Goal: Task Accomplishment & Management: Manage account settings

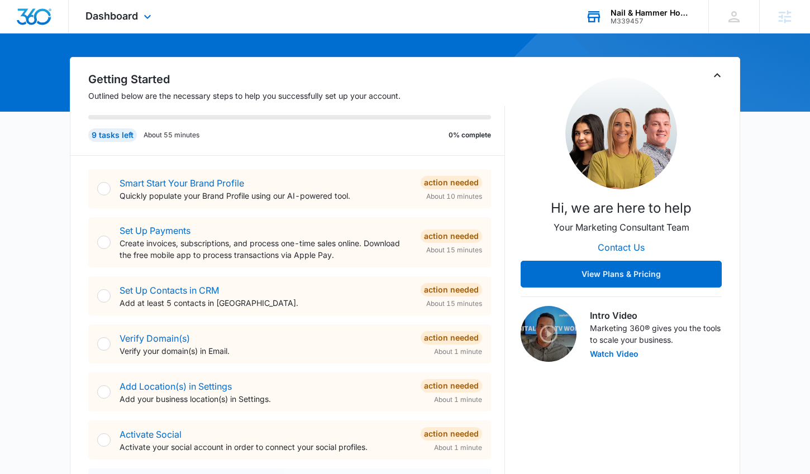
scroll to position [96, 0]
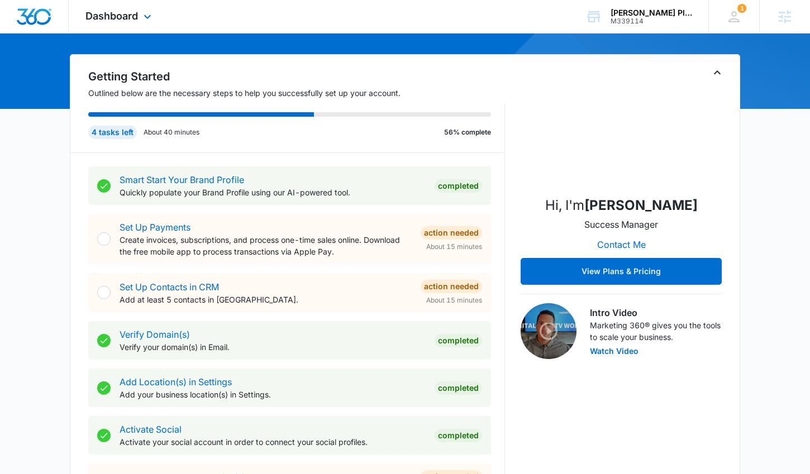
scroll to position [95, 0]
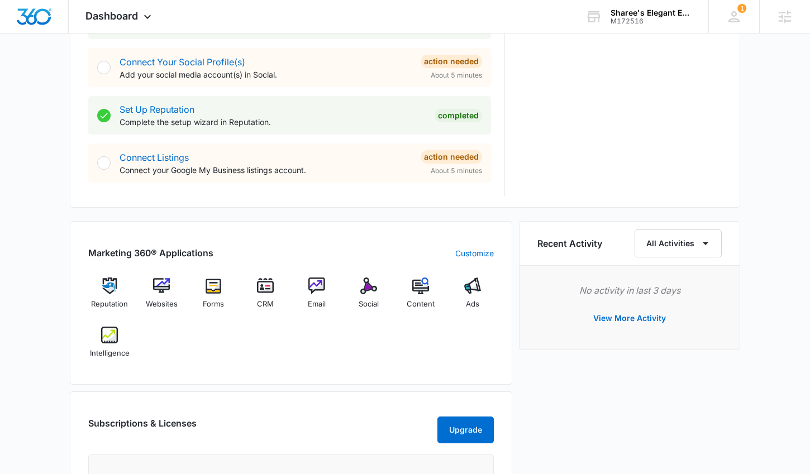
scroll to position [512, 0]
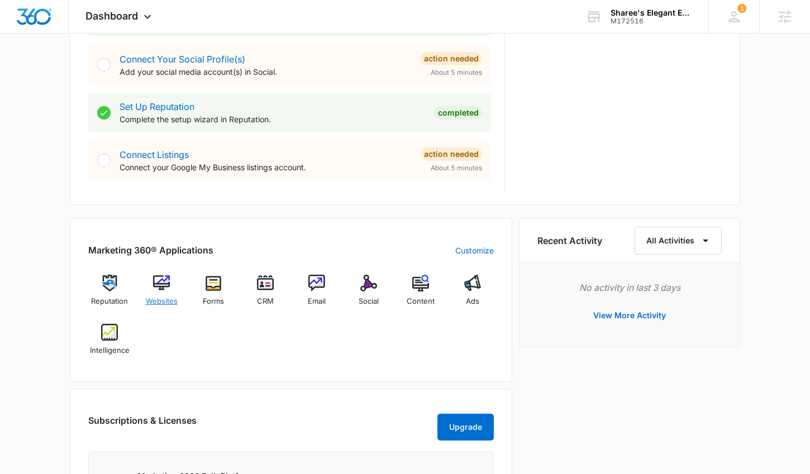
click at [168, 291] on img at bounding box center [161, 283] width 17 height 17
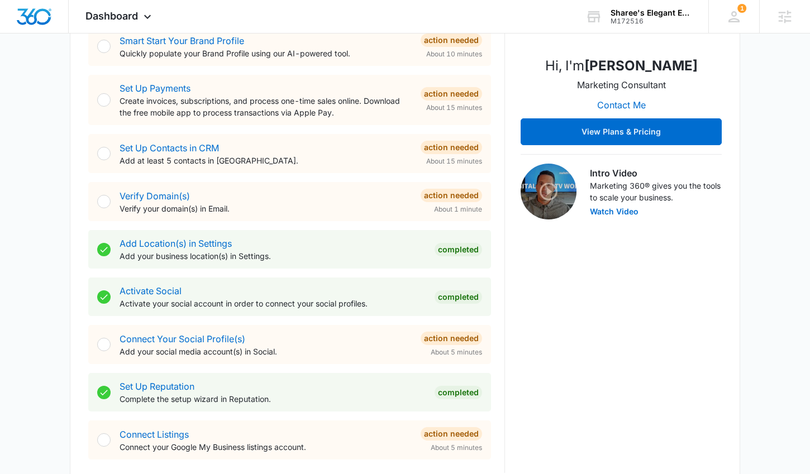
scroll to position [696, 0]
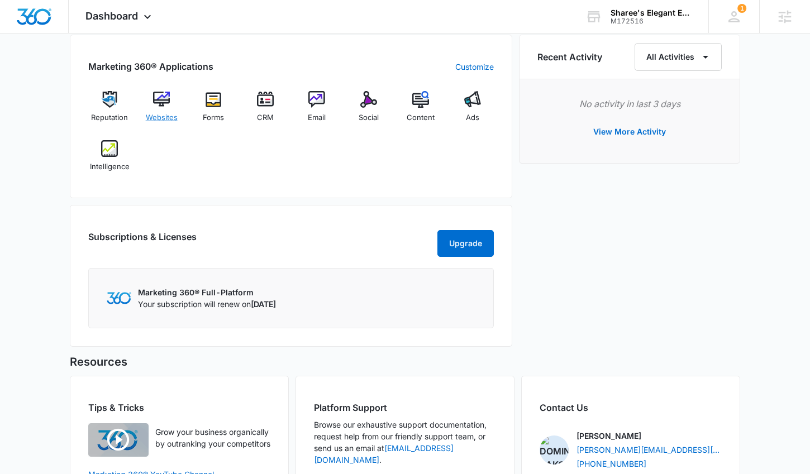
click at [161, 96] on img at bounding box center [161, 99] width 17 height 17
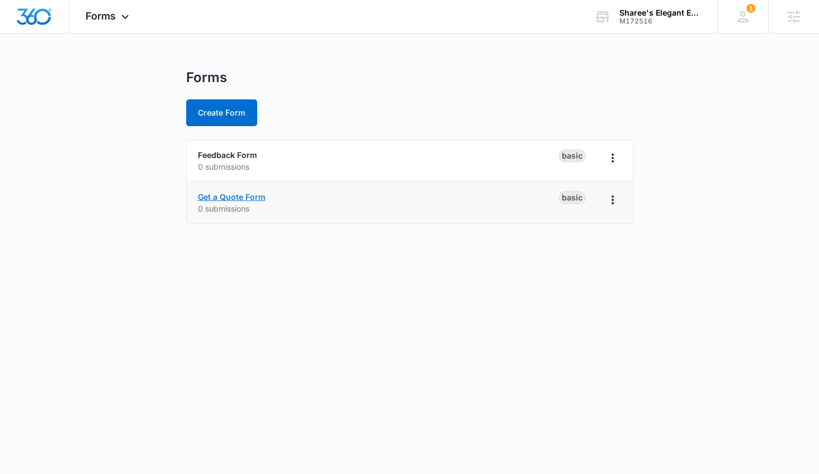
click at [220, 199] on link "Get a Quote Form" at bounding box center [232, 197] width 68 height 10
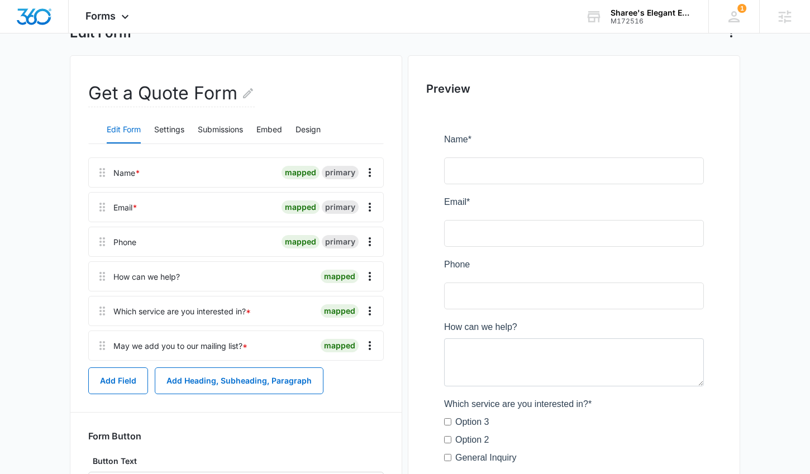
scroll to position [199, 0]
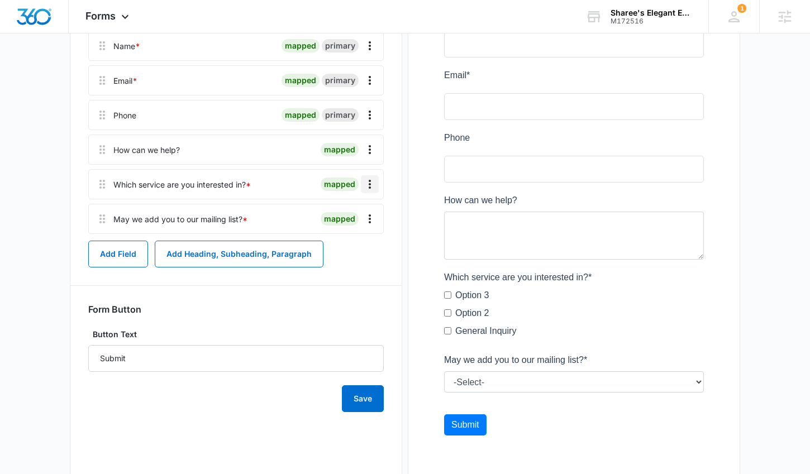
click at [373, 184] on icon "Overflow Menu" at bounding box center [369, 184] width 13 height 13
click at [357, 217] on button "Edit" at bounding box center [347, 215] width 64 height 17
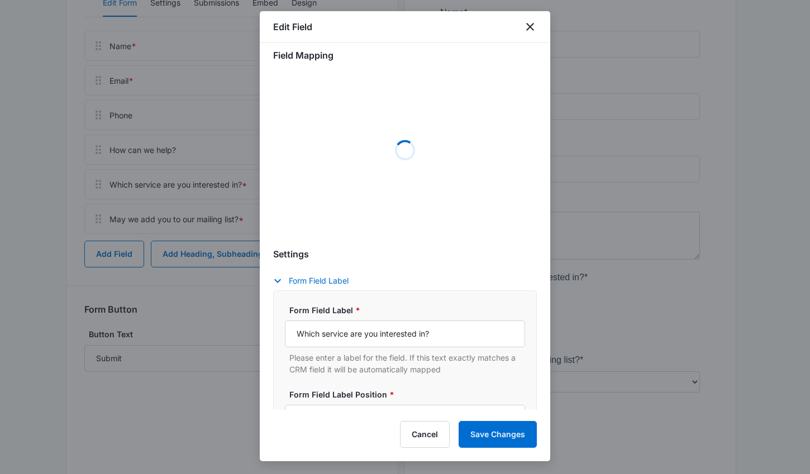
scroll to position [18, 0]
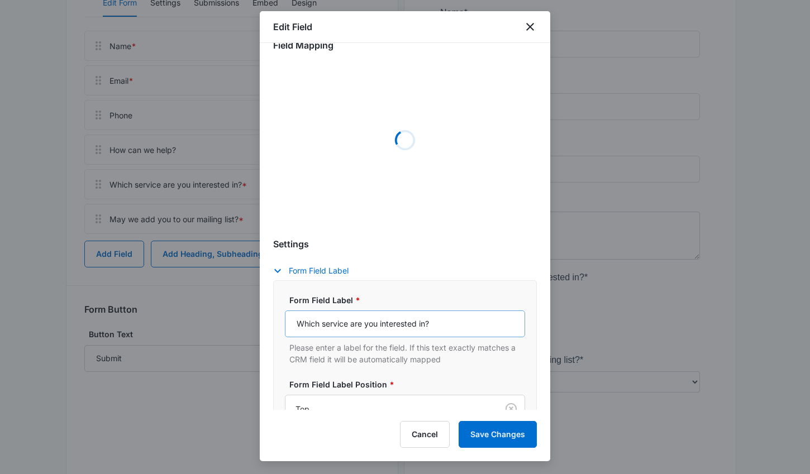
select select "350"
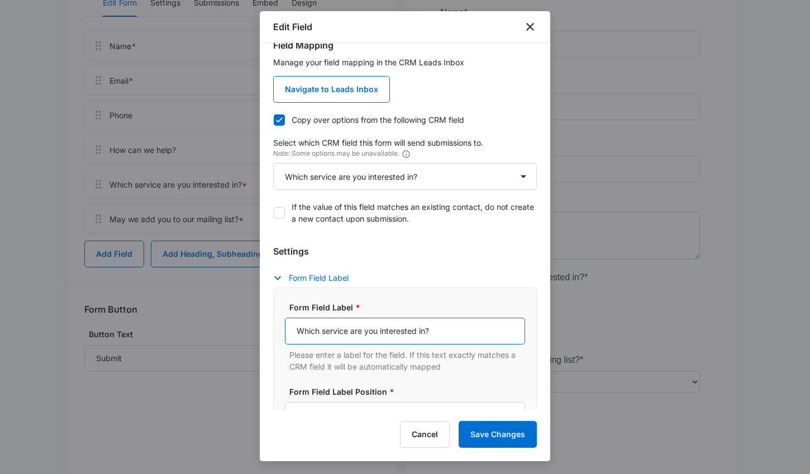
click at [333, 329] on input "Which service are you interested in?" at bounding box center [405, 331] width 240 height 27
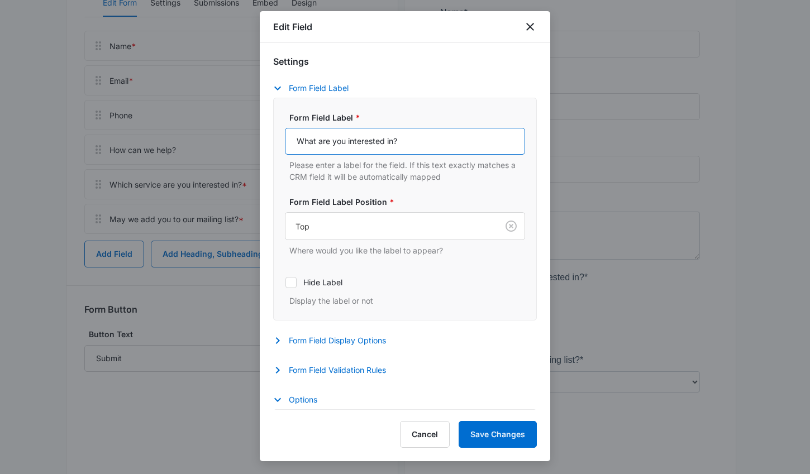
scroll to position [507, 0]
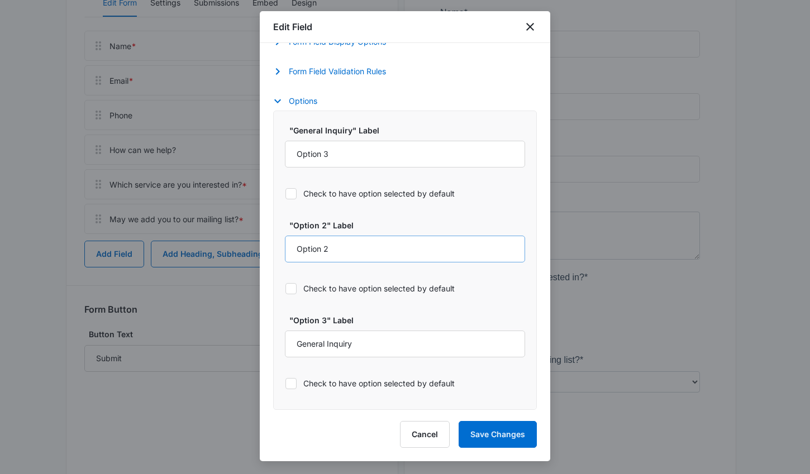
type input "What are you interested in?"
click at [358, 255] on input "Option 2" at bounding box center [405, 249] width 240 height 27
click at [350, 150] on input "Option 3" at bounding box center [405, 154] width 240 height 27
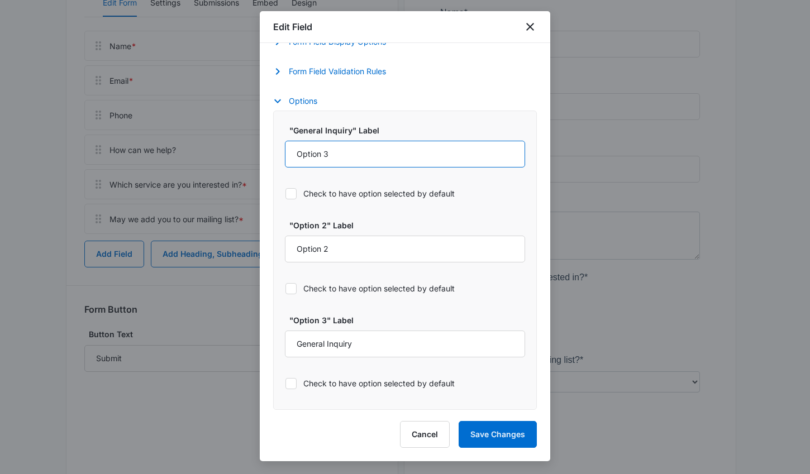
click at [350, 150] on input "Option 3" at bounding box center [405, 154] width 240 height 27
type input "Plans & Pricing"
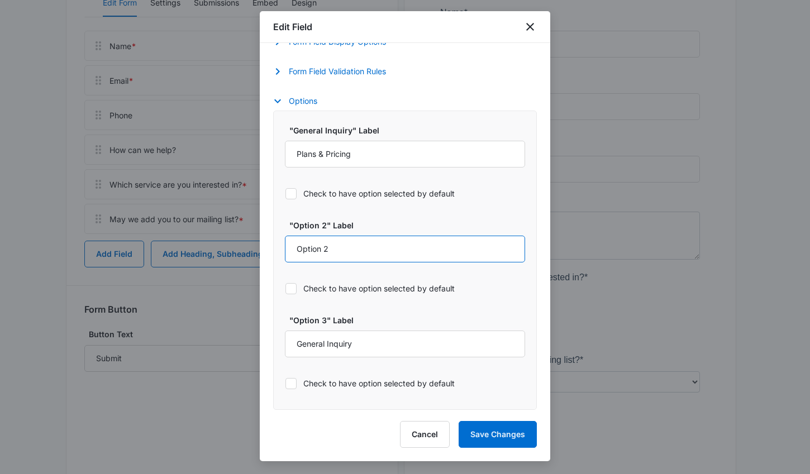
click at [342, 248] on input "Option 2" at bounding box center [405, 249] width 240 height 27
type input "Services"
click at [518, 435] on button "Save Changes" at bounding box center [498, 434] width 78 height 27
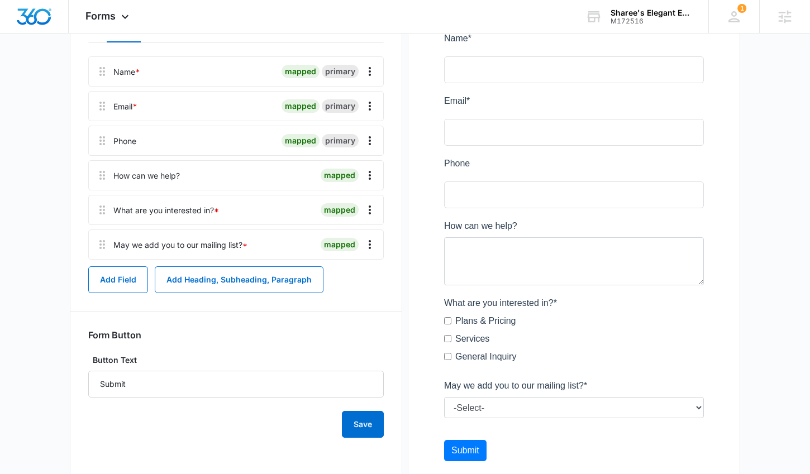
scroll to position [0, 0]
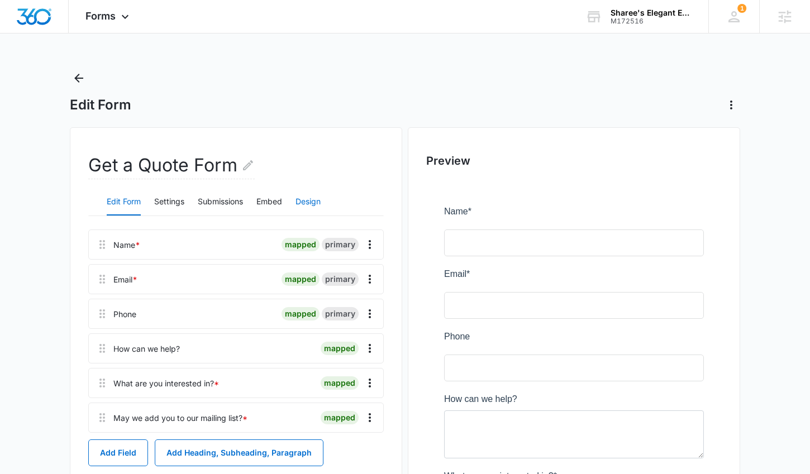
click at [312, 202] on button "Design" at bounding box center [308, 202] width 25 height 27
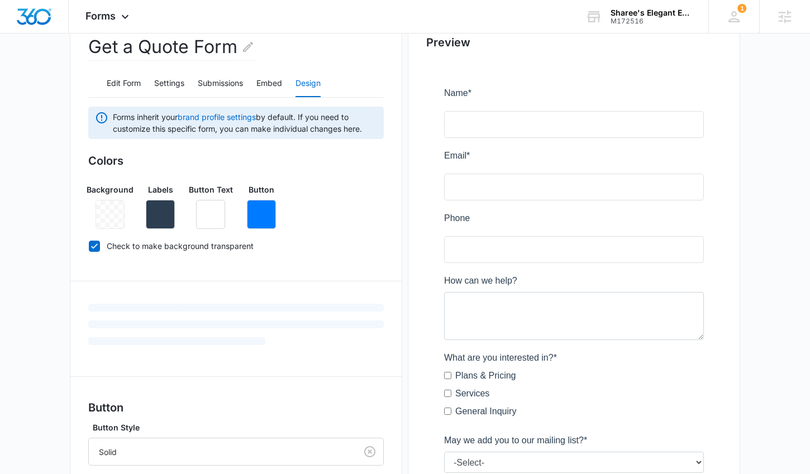
scroll to position [162, 0]
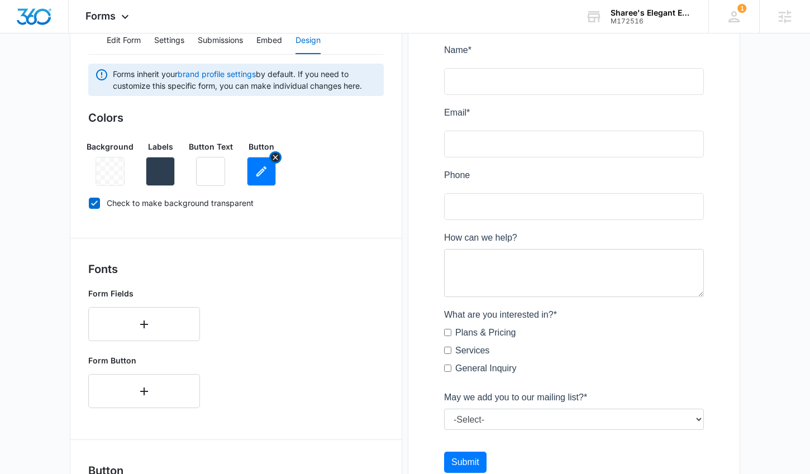
click at [264, 183] on button "button" at bounding box center [261, 171] width 29 height 29
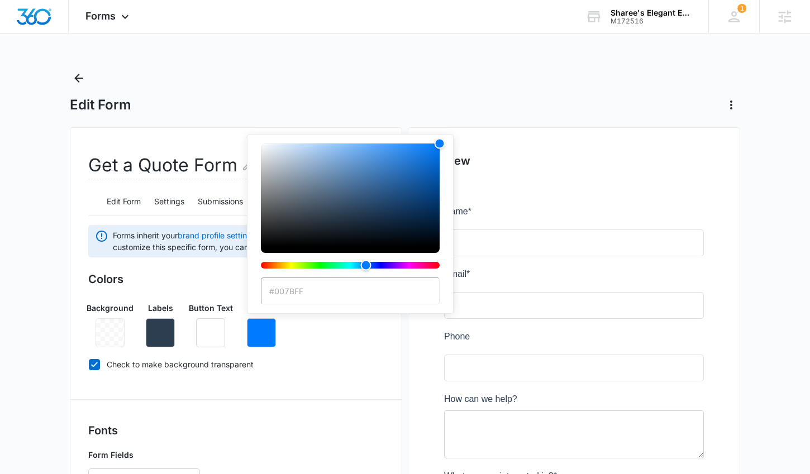
type input "#8A74B5"
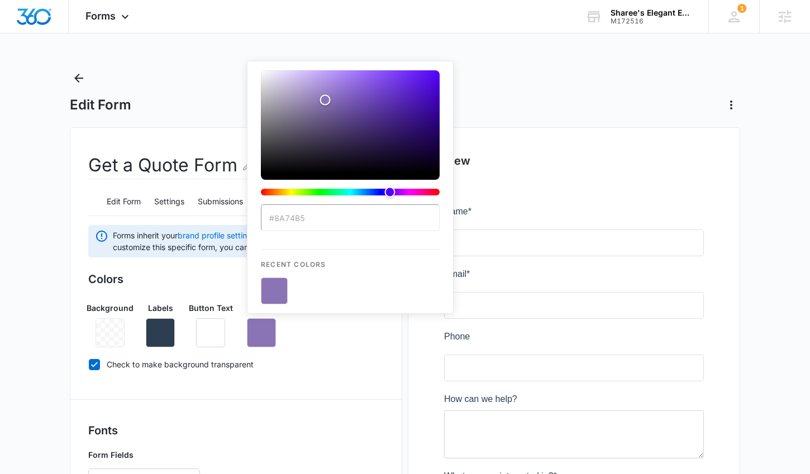
click at [377, 357] on div "Colors Background Labels Button Text Button #8A74B5 Recent Colors Check to make…" at bounding box center [236, 324] width 296 height 106
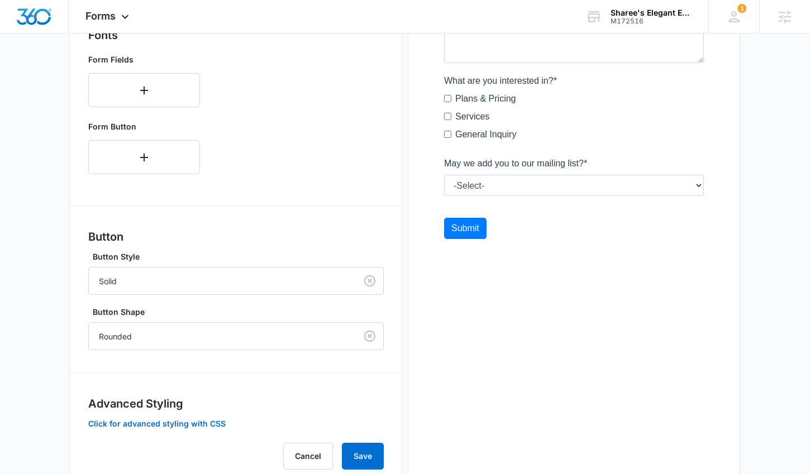
scroll to position [432, 0]
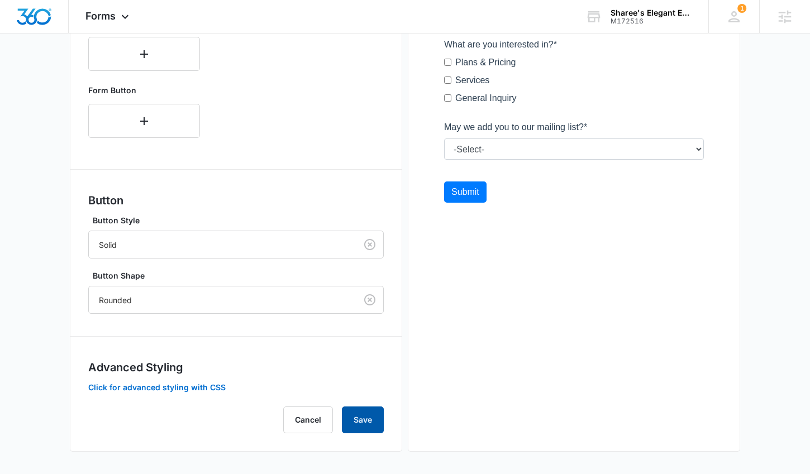
click at [352, 418] on button "Save" at bounding box center [363, 420] width 42 height 27
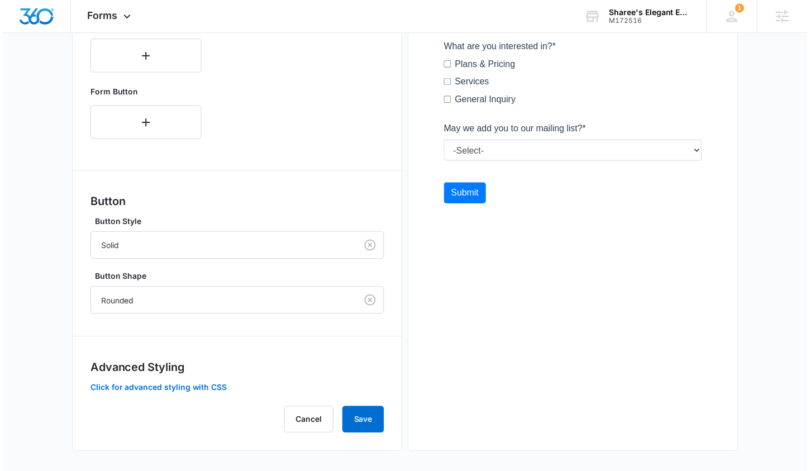
scroll to position [0, 0]
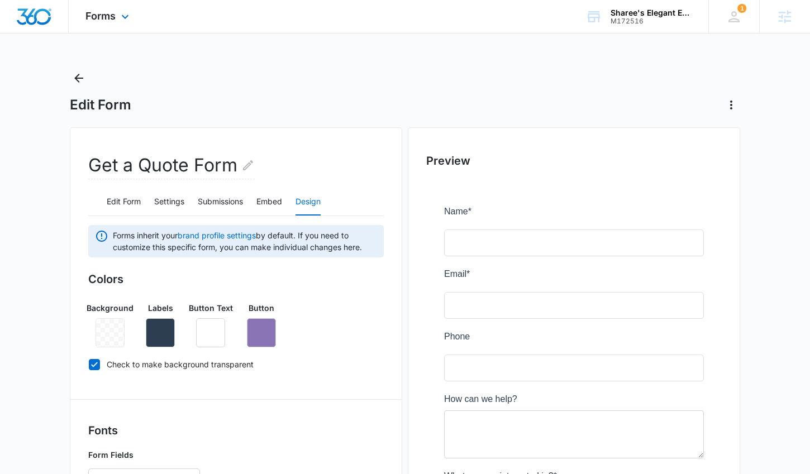
click at [30, 15] on img "Dashboard" at bounding box center [34, 16] width 36 height 17
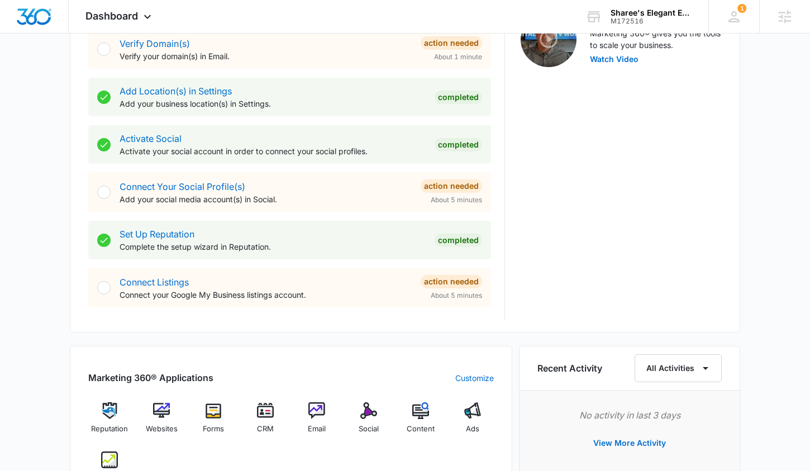
scroll to position [392, 0]
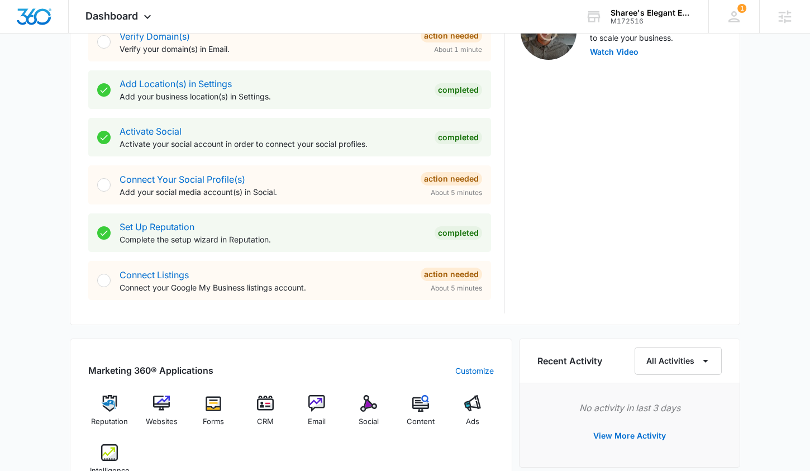
drag, startPoint x: 183, startPoint y: 368, endPoint x: 182, endPoint y: 362, distance: 6.2
click at [183, 367] on h2 "Marketing 360® Applications" at bounding box center [150, 370] width 125 height 13
click at [162, 400] on img at bounding box center [161, 403] width 17 height 17
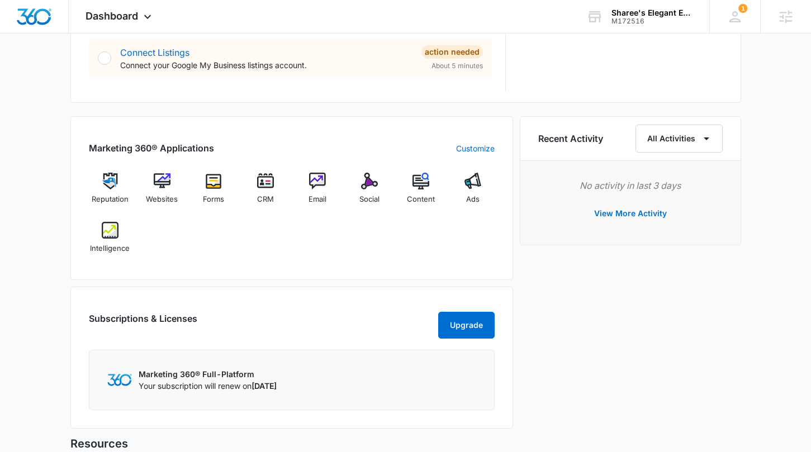
scroll to position [613, 0]
click at [669, 20] on div "M172516" at bounding box center [652, 21] width 82 height 8
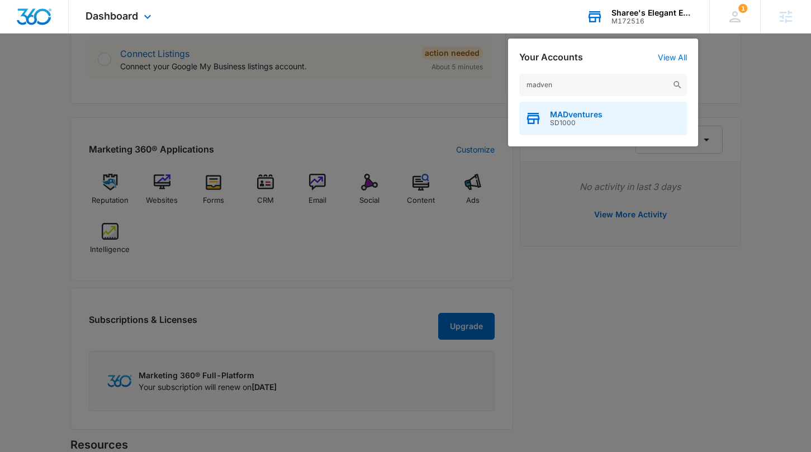
type input "madven"
click at [596, 112] on span "MADventures" at bounding box center [576, 114] width 53 height 9
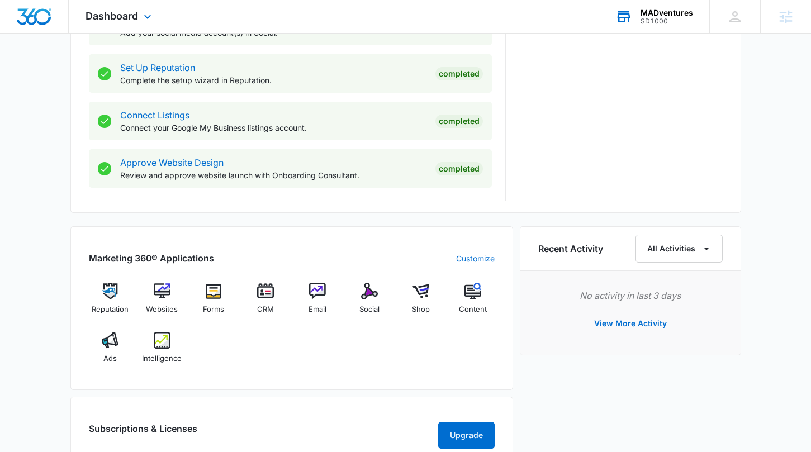
scroll to position [714, 0]
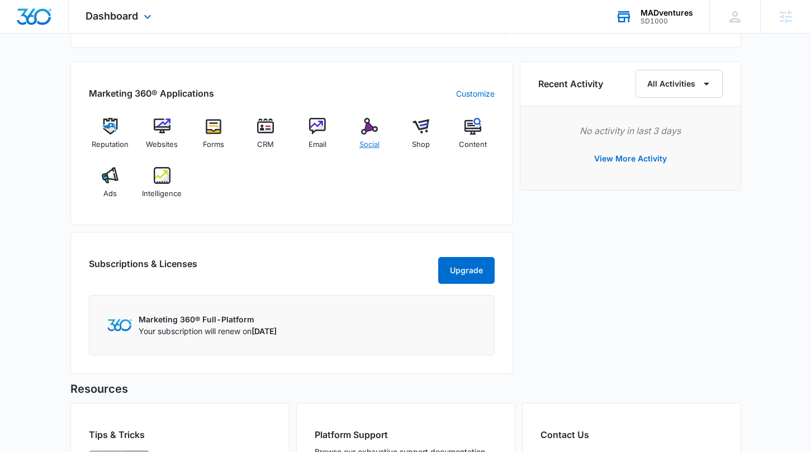
click at [378, 135] on div "Social" at bounding box center [369, 138] width 43 height 40
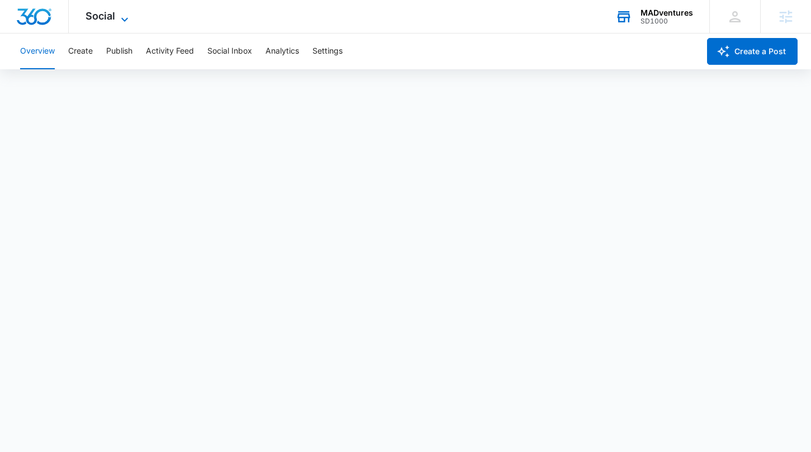
click at [93, 12] on span "Social" at bounding box center [101, 16] width 30 height 12
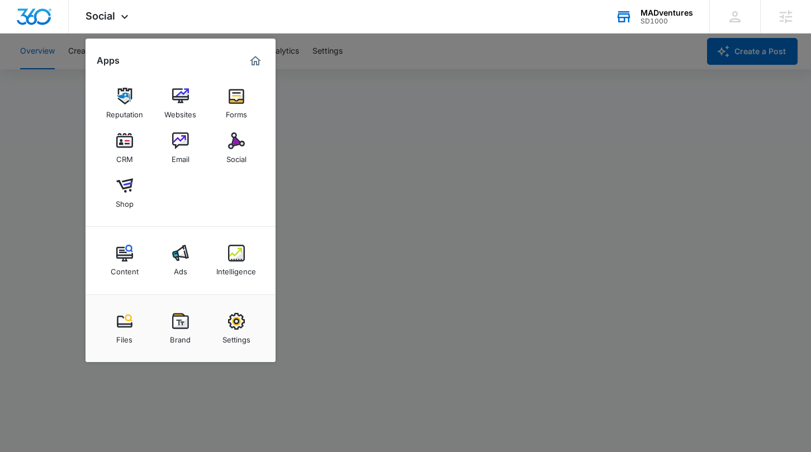
click at [437, 122] on div at bounding box center [405, 226] width 811 height 452
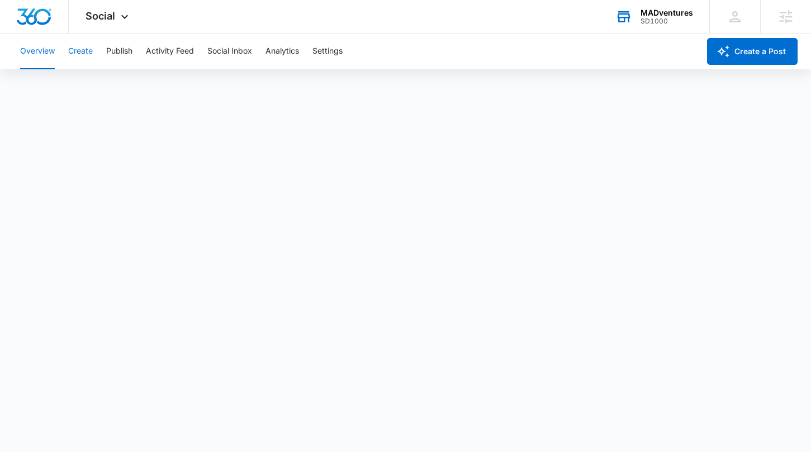
click at [89, 55] on button "Create" at bounding box center [80, 52] width 25 height 36
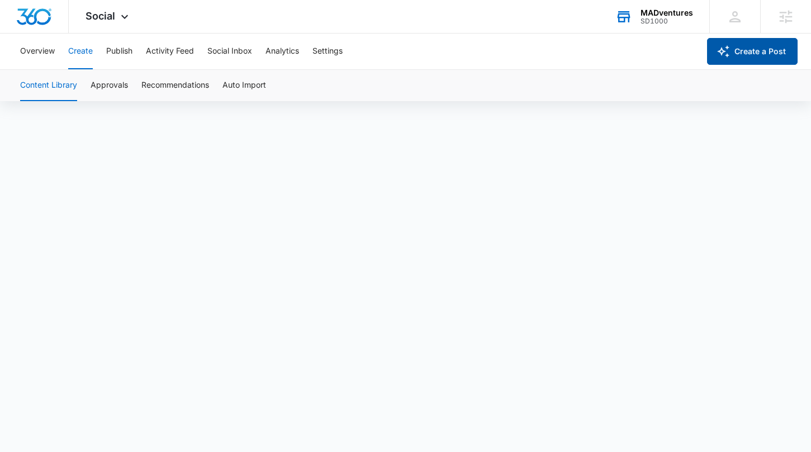
click at [758, 59] on button "Create a Post" at bounding box center [752, 51] width 91 height 27
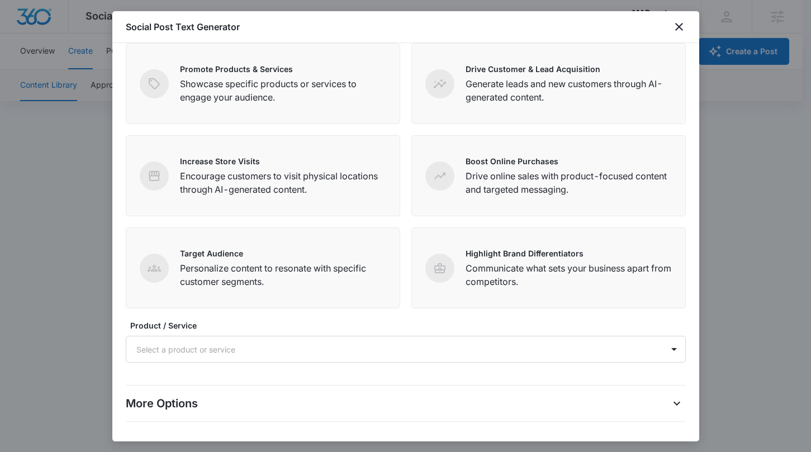
scroll to position [73, 0]
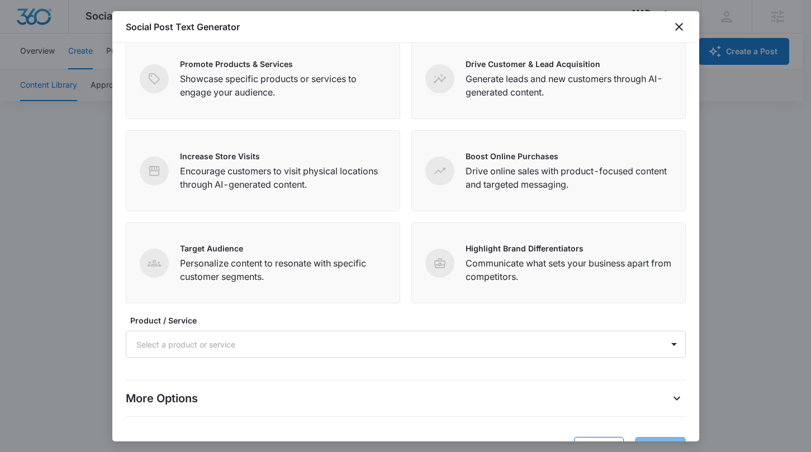
click at [671, 23] on div "Social Post Text Generator" at bounding box center [405, 27] width 587 height 32
click at [675, 25] on icon "close" at bounding box center [678, 26] width 13 height 13
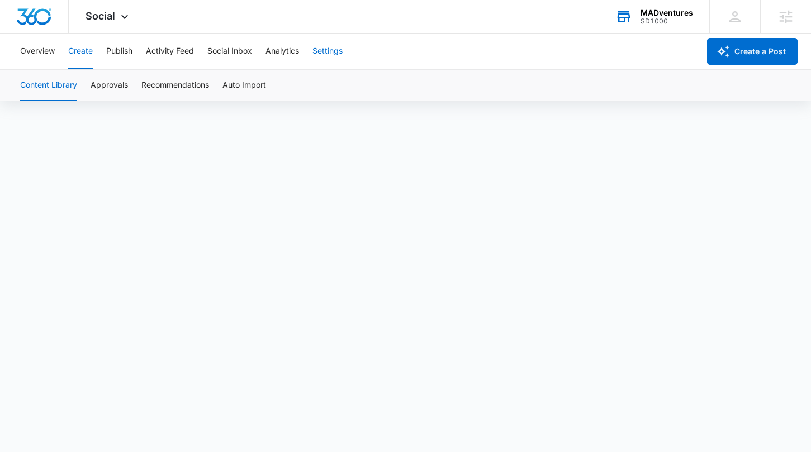
scroll to position [8, 0]
click at [126, 50] on button "Publish" at bounding box center [119, 52] width 26 height 36
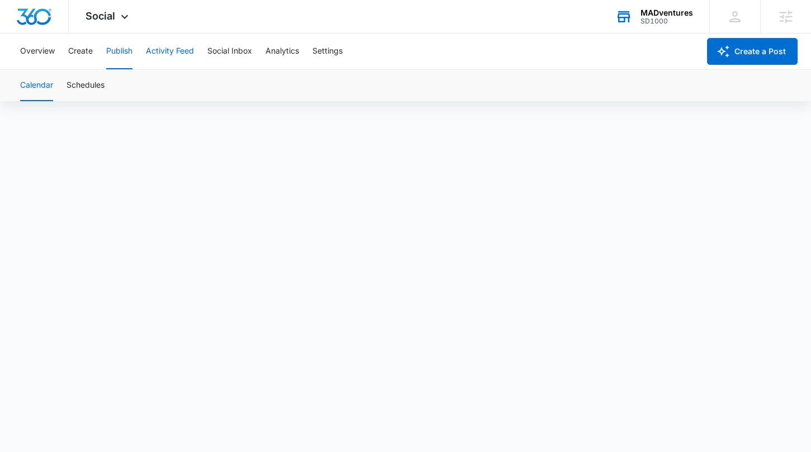
click at [161, 49] on button "Activity Feed" at bounding box center [170, 52] width 48 height 36
click at [122, 88] on button "Direct Messages" at bounding box center [112, 85] width 61 height 31
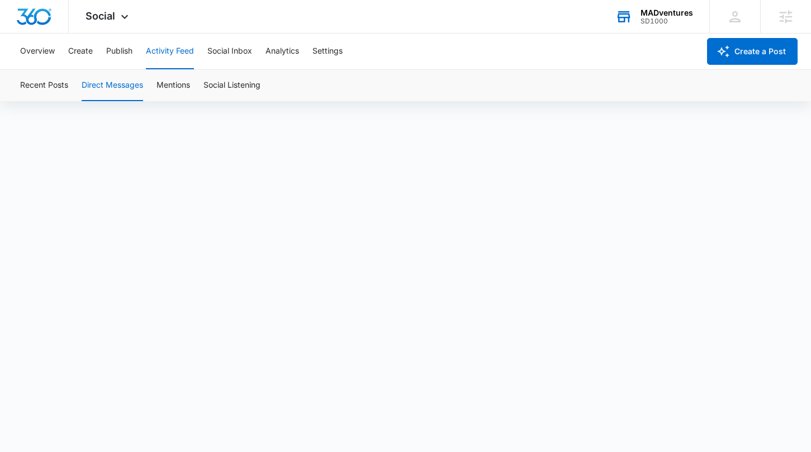
scroll to position [8, 0]
click at [243, 47] on button "Social Inbox" at bounding box center [229, 52] width 45 height 36
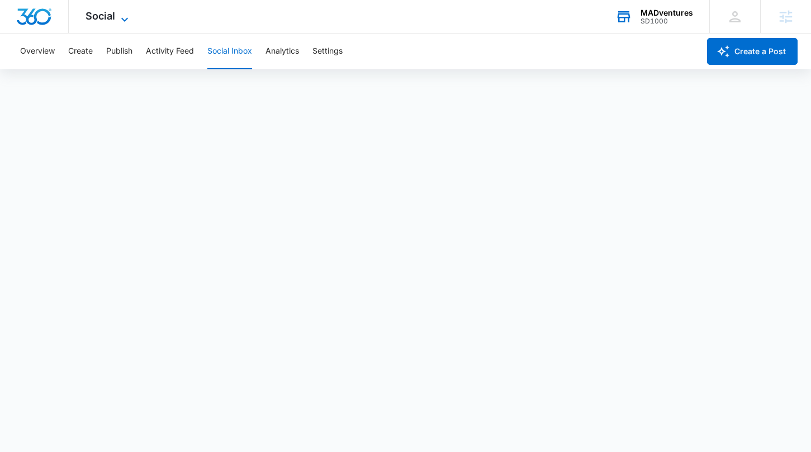
click at [102, 15] on span "Social" at bounding box center [101, 16] width 30 height 12
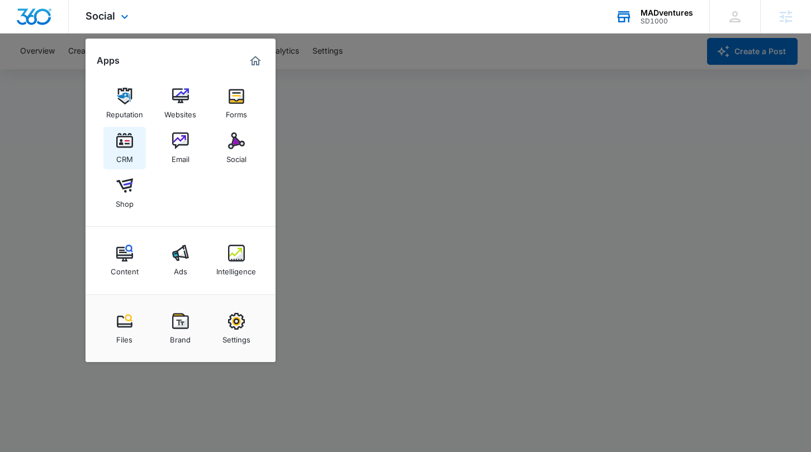
click at [128, 153] on div "CRM" at bounding box center [124, 156] width 17 height 15
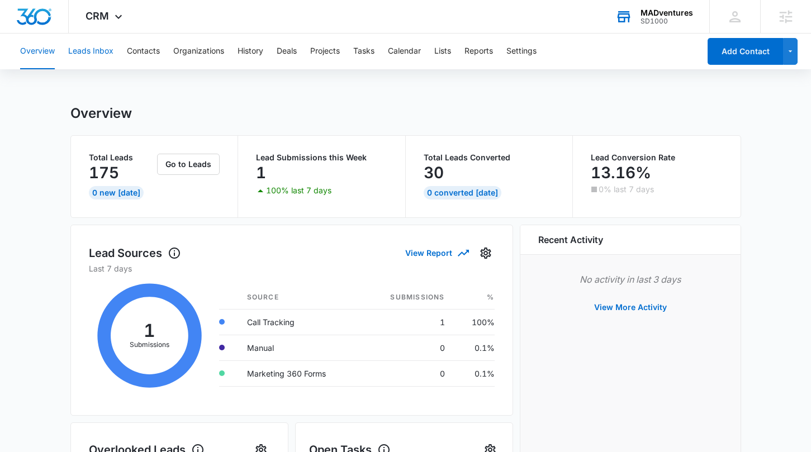
click at [98, 45] on button "Leads Inbox" at bounding box center [90, 52] width 45 height 36
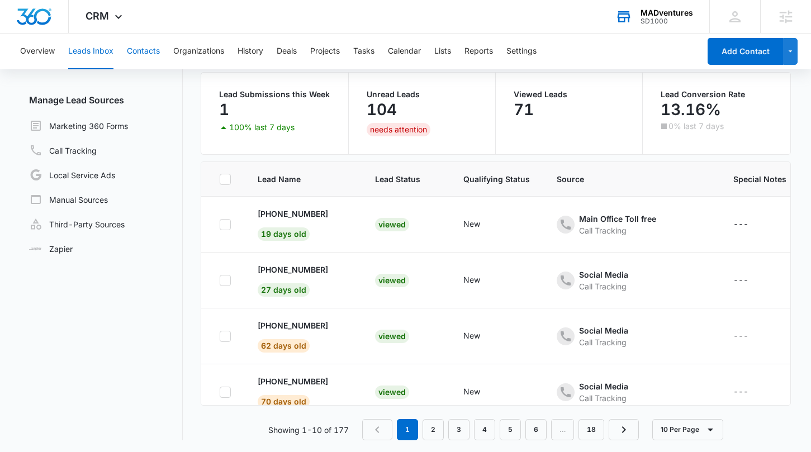
scroll to position [86, 0]
click at [154, 61] on button "Contacts" at bounding box center [143, 52] width 33 height 36
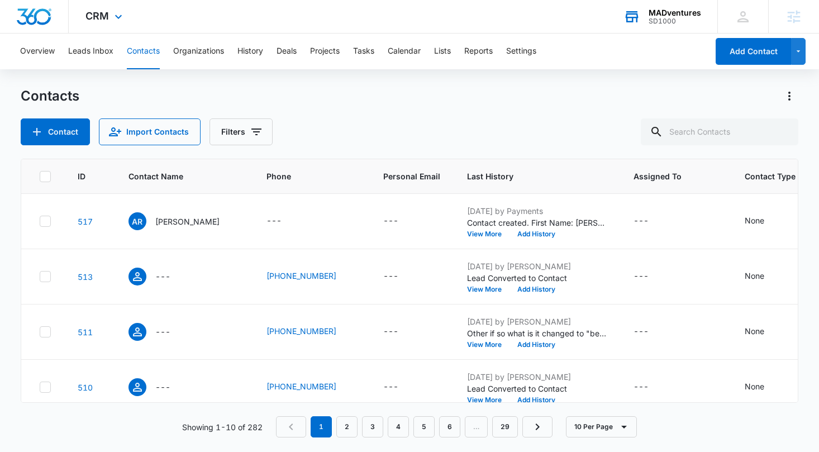
click at [33, 14] on img "Dashboard" at bounding box center [34, 16] width 36 height 17
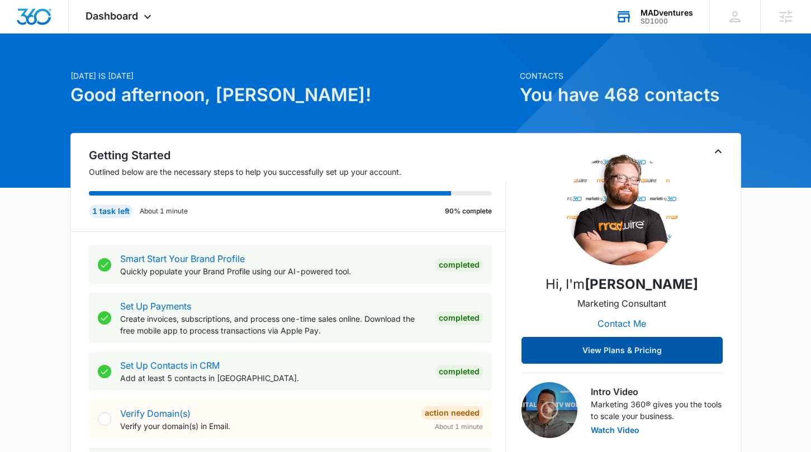
scroll to position [72, 0]
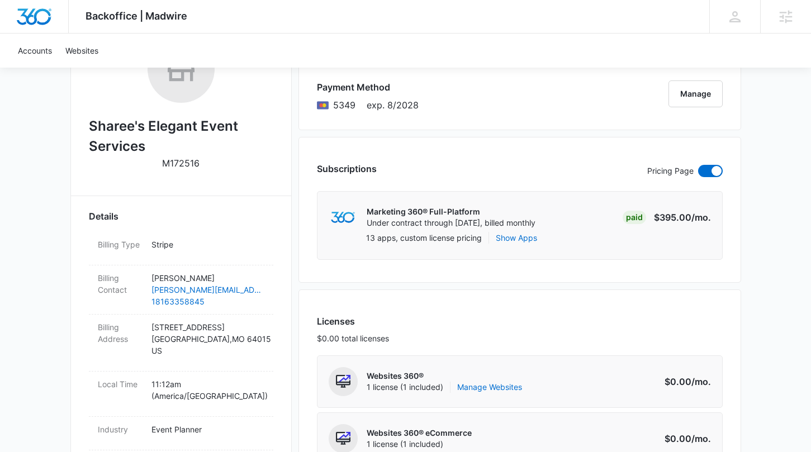
scroll to position [344, 0]
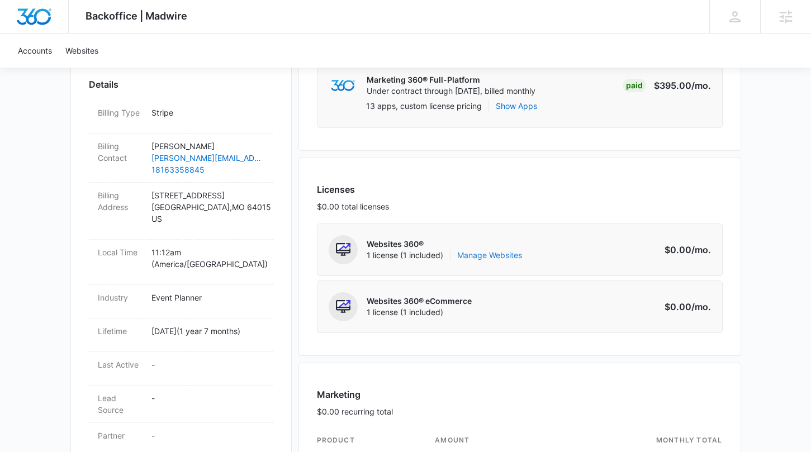
click at [504, 257] on link "Manage Websites" at bounding box center [489, 255] width 65 height 11
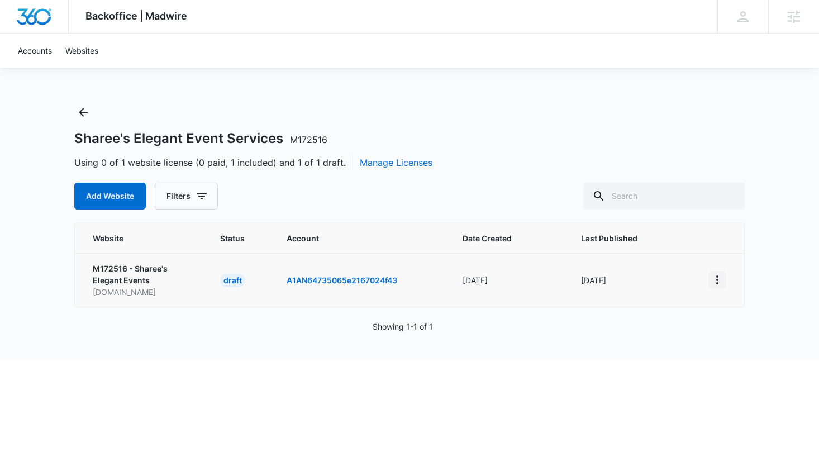
click at [718, 278] on icon "View More" at bounding box center [717, 279] width 13 height 13
click at [742, 358] on div "Activate Draft" at bounding box center [756, 362] width 67 height 8
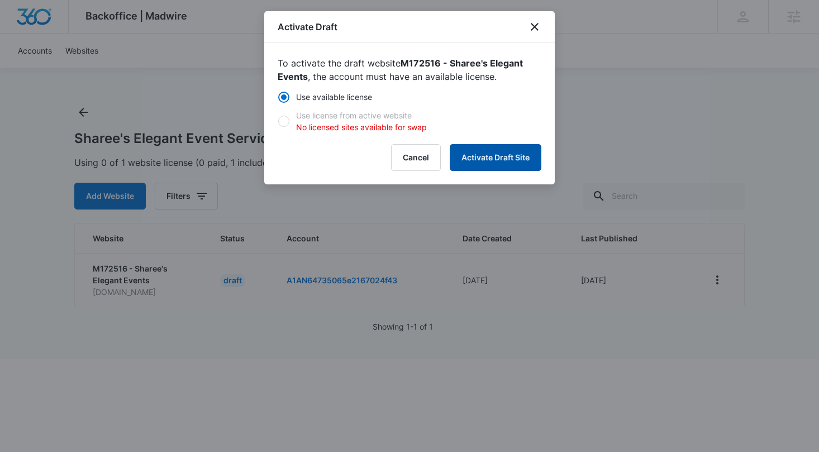
click at [504, 158] on button "Activate Draft Site" at bounding box center [496, 157] width 92 height 27
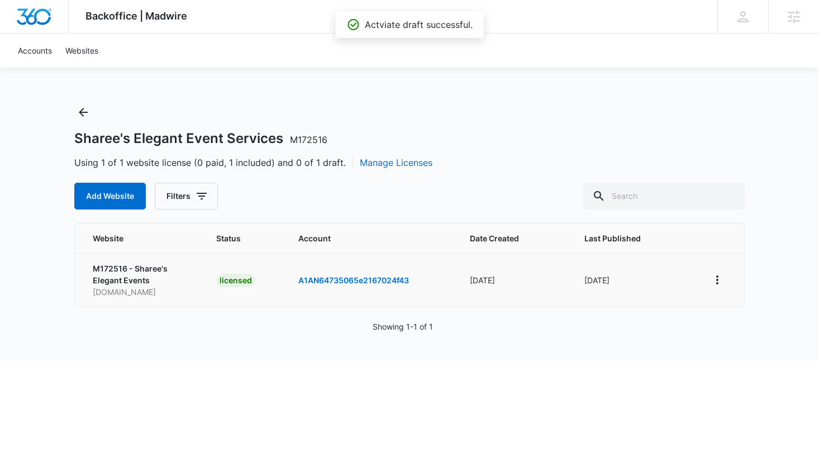
click at [602, 144] on div "Sharee's Elegant Event Services M172516" at bounding box center [409, 138] width 671 height 17
drag, startPoint x: 570, startPoint y: 117, endPoint x: 74, endPoint y: 91, distance: 496.4
click at [566, 119] on div "Sharee's Elegant Event Services M172516 Using 1 of 1 website license (0 paid, 1…" at bounding box center [409, 156] width 671 height 106
